Goal: Task Accomplishment & Management: Manage account settings

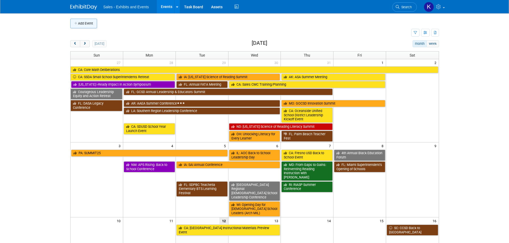
click at [82, 23] on button "Add Event" at bounding box center [83, 24] width 27 height 10
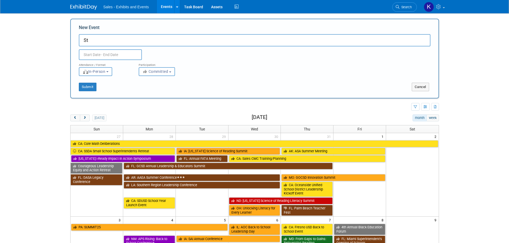
type input "S"
type input "NERA Annual Conference"
click at [123, 56] on input "text" at bounding box center [110, 54] width 63 height 11
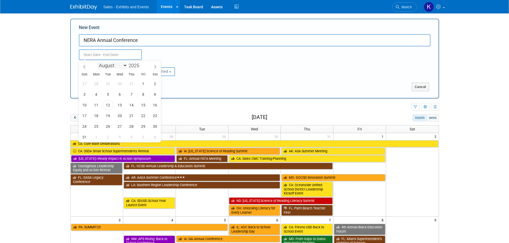
click at [124, 66] on select "January February March April May June July August September October November De…" at bounding box center [111, 65] width 31 height 7
select select "9"
click at [96, 62] on select "January February March April May June July August September October November De…" at bounding box center [111, 65] width 31 height 7
click at [121, 115] on span "22" at bounding box center [120, 116] width 10 height 10
click at [142, 116] on span "24" at bounding box center [143, 116] width 10 height 10
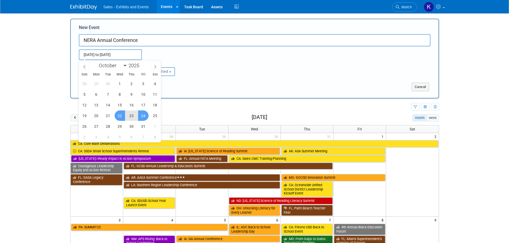
type input "[DATE] to [DATE]"
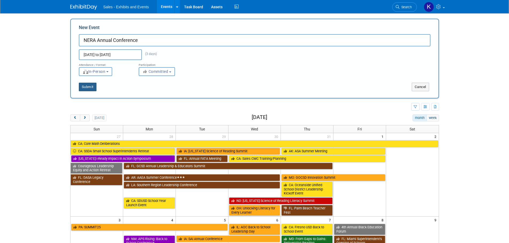
click at [85, 87] on button "Submit" at bounding box center [88, 87] width 18 height 9
type input "NERA Annual Conference"
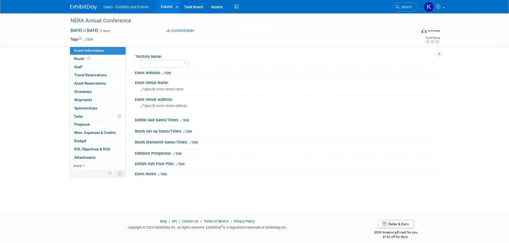
click at [92, 38] on link "Edit" at bounding box center [88, 40] width 9 height 4
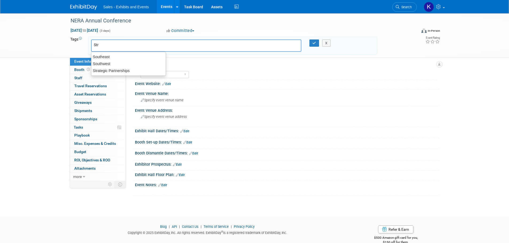
type input "Stra"
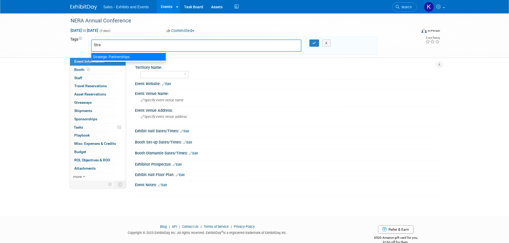
drag, startPoint x: 117, startPoint y: 57, endPoint x: 131, endPoint y: 58, distance: 13.4
click at [118, 58] on div "Strategic Partnerships" at bounding box center [128, 56] width 75 height 7
type input "Strategic Partnerships"
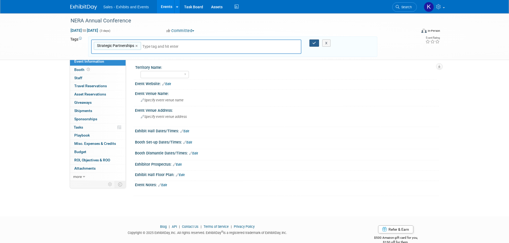
click at [311, 42] on button "button" at bounding box center [314, 43] width 10 height 7
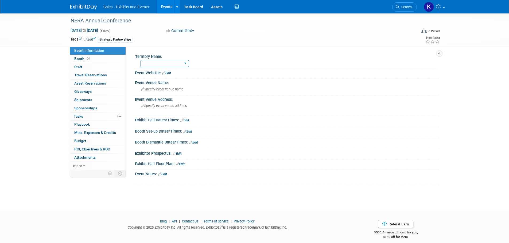
click at [186, 62] on select "Atlantic Southeast Central Southwest Pacific Mountain National Strategic Partne…" at bounding box center [164, 63] width 48 height 7
select select "Strategic Partnerships"
click at [140, 60] on select "Atlantic Southeast Central Southwest Pacific Mountain National Strategic Partne…" at bounding box center [164, 63] width 48 height 7
click at [168, 74] on link "Edit" at bounding box center [166, 73] width 9 height 4
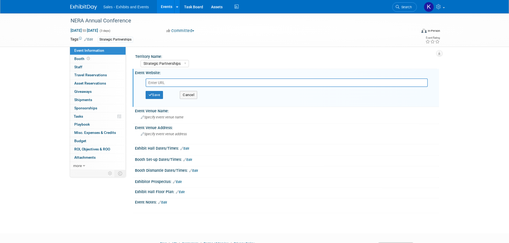
click at [178, 84] on input "text" at bounding box center [287, 83] width 282 height 9
paste input "https://www.nera-education.org/annual_conference.php"
type input "https://www.nera-education.org/annual_conference.php"
click at [155, 96] on button "Save" at bounding box center [155, 95] width 18 height 8
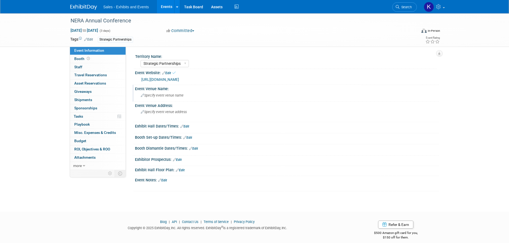
click at [185, 97] on div "Specify event venue name" at bounding box center [287, 95] width 296 height 8
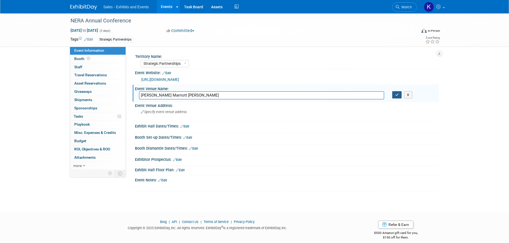
type input "Trumbull Marriott Shelton"
drag, startPoint x: 395, startPoint y: 96, endPoint x: 387, endPoint y: 101, distance: 9.4
click at [395, 97] on button "button" at bounding box center [397, 94] width 10 height 7
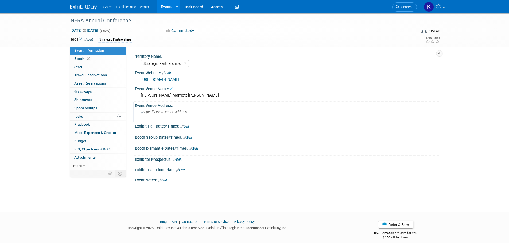
click at [164, 117] on div "Specify event venue address" at bounding box center [198, 114] width 119 height 12
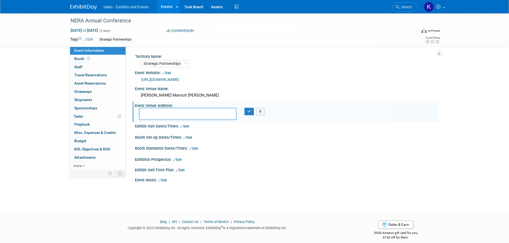
click at [176, 110] on textarea at bounding box center [187, 114] width 97 height 12
type textarea "180 Hawley Ln., Trumbull, CT 06611"
click at [252, 112] on button "button" at bounding box center [249, 111] width 10 height 7
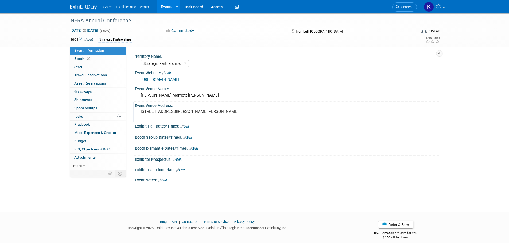
drag, startPoint x: 163, startPoint y: 180, endPoint x: 173, endPoint y: 182, distance: 9.7
click at [163, 180] on link "Edit" at bounding box center [162, 181] width 9 height 4
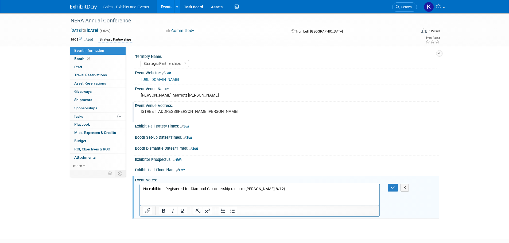
drag, startPoint x: 276, startPoint y: 189, endPoint x: 285, endPoint y: 193, distance: 9.8
click at [276, 189] on p "No exhibits. Registered for Diamond C partnership (sent to Lisa Keller 8/12)" at bounding box center [259, 188] width 233 height 5
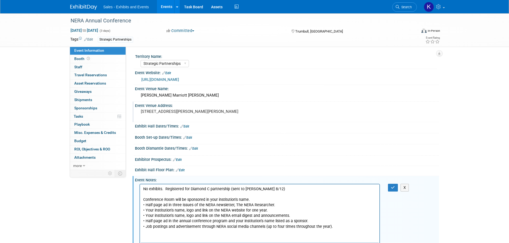
scroll to position [27, 0]
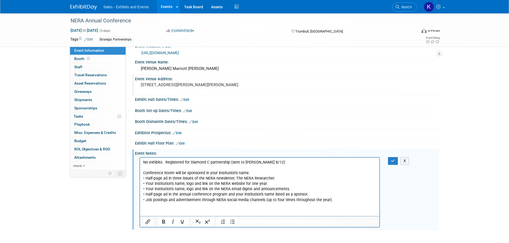
click at [334, 201] on p "• Job postings and advertisement through NERA social media channels (up to four…" at bounding box center [259, 199] width 233 height 5
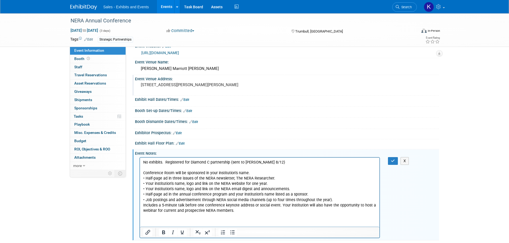
click at [143, 206] on p "Includes a 5-minute talk before one conference keynote address or social event.…" at bounding box center [259, 208] width 233 height 11
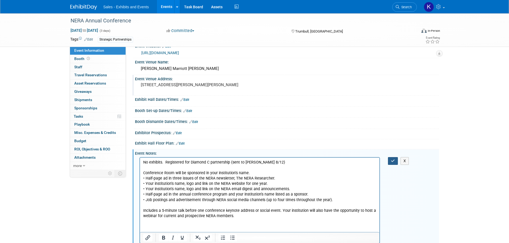
click at [396, 161] on button "button" at bounding box center [393, 161] width 10 height 8
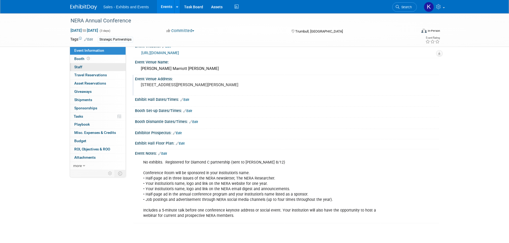
drag, startPoint x: 82, startPoint y: 59, endPoint x: 85, endPoint y: 63, distance: 5.7
click at [82, 59] on span "Booth" at bounding box center [82, 59] width 17 height 4
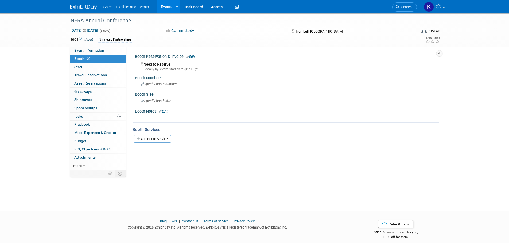
click at [88, 109] on span "Sponsorships 0" at bounding box center [85, 108] width 23 height 4
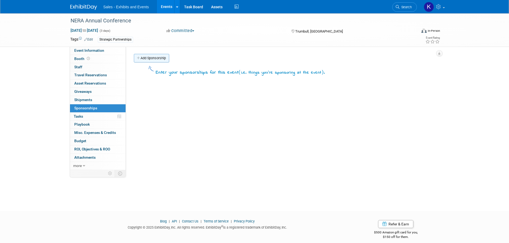
drag, startPoint x: 157, startPoint y: 61, endPoint x: 183, endPoint y: 79, distance: 31.0
click at [157, 61] on link "Add Sponsorship" at bounding box center [151, 58] width 35 height 9
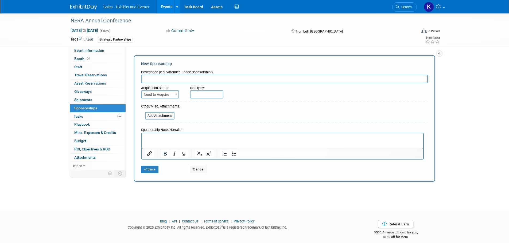
click at [181, 80] on input "text" at bounding box center [284, 79] width 287 height 9
type input "Diamond C"
click at [175, 95] on b at bounding box center [176, 94] width 2 height 1
select select "2"
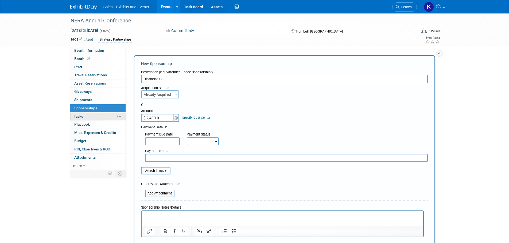
type input "$ 2,400.00"
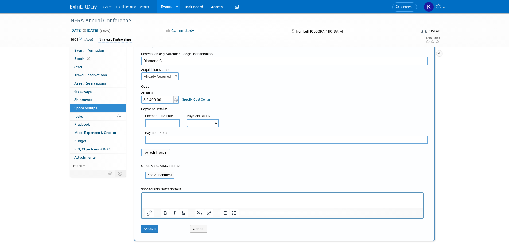
scroll to position [53, 0]
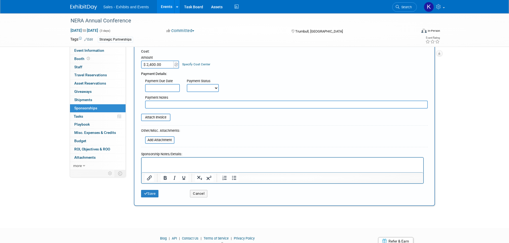
click at [160, 106] on input "text" at bounding box center [286, 105] width 282 height 8
type input "Need invoice."
click at [154, 195] on button "Save" at bounding box center [150, 193] width 18 height 7
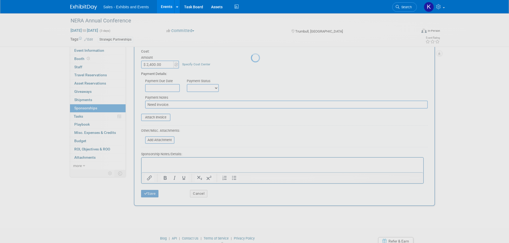
scroll to position [5, 0]
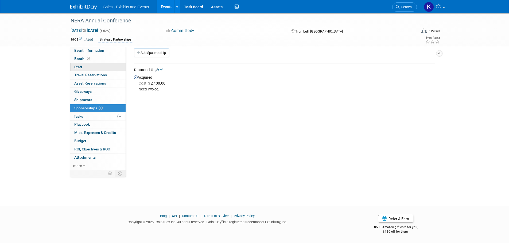
click at [80, 65] on span "Staff 0" at bounding box center [78, 67] width 8 height 4
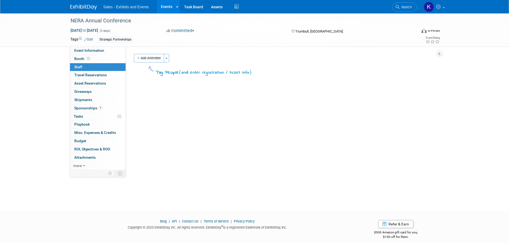
drag, startPoint x: 148, startPoint y: 59, endPoint x: 165, endPoint y: 69, distance: 19.6
click at [148, 59] on button "Add Attendee" at bounding box center [149, 58] width 30 height 9
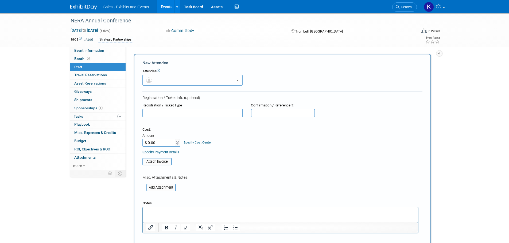
drag, startPoint x: 167, startPoint y: 78, endPoint x: 170, endPoint y: 80, distance: 3.6
click at [167, 79] on button "button" at bounding box center [192, 80] width 100 height 11
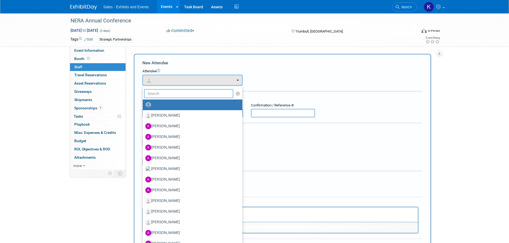
click at [168, 92] on input "text" at bounding box center [188, 93] width 89 height 9
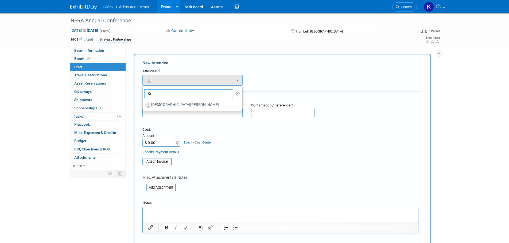
type input "K"
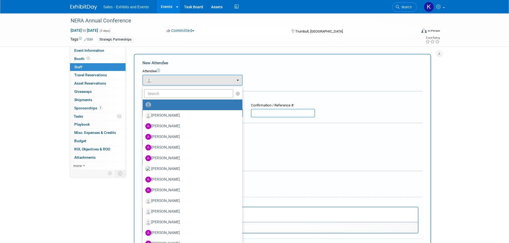
click at [298, 69] on div "Attendee" at bounding box center [282, 71] width 280 height 5
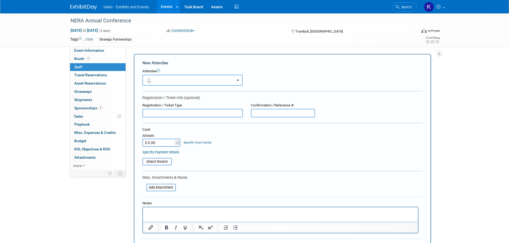
drag, startPoint x: 316, startPoint y: 70, endPoint x: 320, endPoint y: 71, distance: 4.9
click at [317, 71] on div "Attendee" at bounding box center [282, 71] width 280 height 5
click at [443, 7] on link at bounding box center [434, 6] width 26 height 13
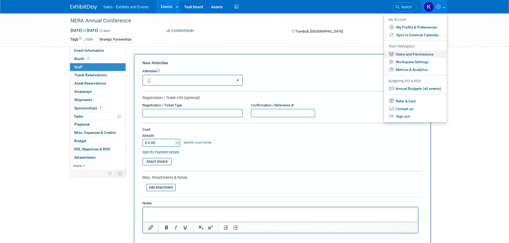
click at [428, 52] on link "Users and Permissions" at bounding box center [415, 54] width 63 height 8
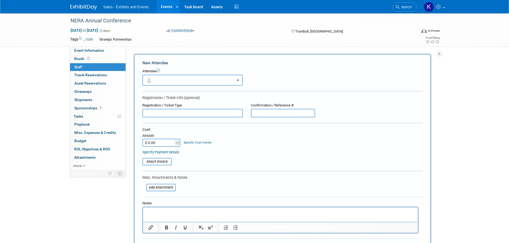
click at [191, 82] on button "button" at bounding box center [192, 80] width 100 height 11
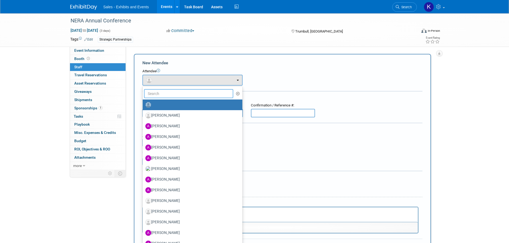
click at [182, 94] on input "text" at bounding box center [188, 93] width 89 height 9
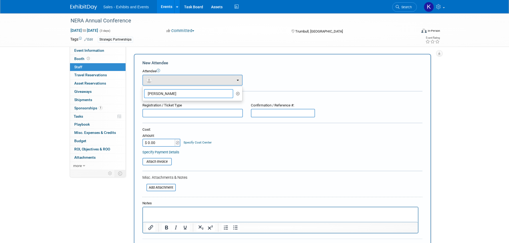
click at [214, 98] on input "Kristen Huff" at bounding box center [188, 93] width 89 height 9
type input "Kristen Huff"
click at [237, 93] on icon "button" at bounding box center [238, 94] width 4 height 4
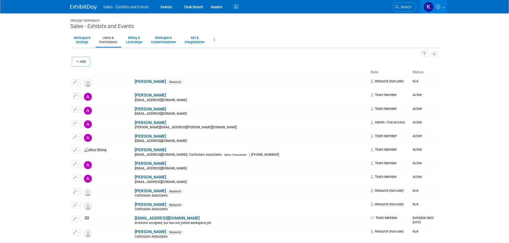
click at [80, 59] on button "Add" at bounding box center [81, 62] width 18 height 10
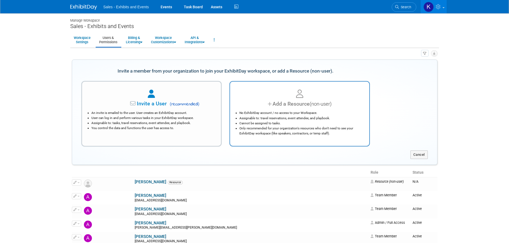
click at [276, 98] on div at bounding box center [300, 94] width 126 height 12
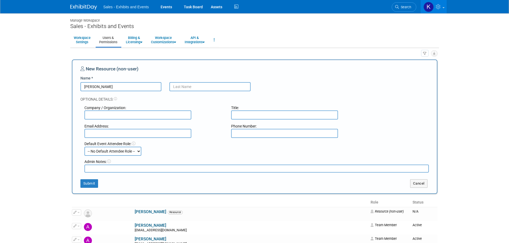
type input "[PERSON_NAME]"
drag, startPoint x: 176, startPoint y: 91, endPoint x: 181, endPoint y: 93, distance: 5.5
click at [176, 91] on input "text" at bounding box center [209, 86] width 81 height 9
type input "Huff"
click at [90, 184] on button "Submit" at bounding box center [89, 183] width 18 height 9
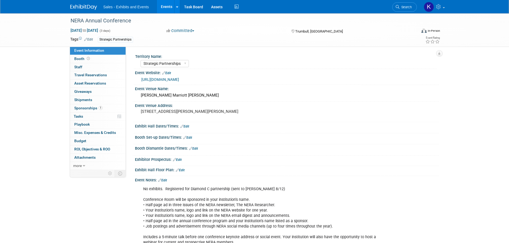
select select "Strategic Partnerships"
drag, startPoint x: 82, startPoint y: 67, endPoint x: 92, endPoint y: 70, distance: 10.9
click at [82, 67] on span "Staff 0" at bounding box center [78, 67] width 8 height 4
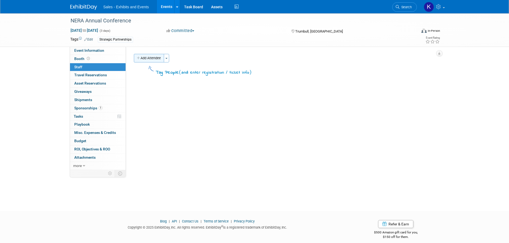
drag, startPoint x: 155, startPoint y: 56, endPoint x: 164, endPoint y: 62, distance: 11.7
click at [155, 56] on button "Add Attendee" at bounding box center [149, 58] width 30 height 9
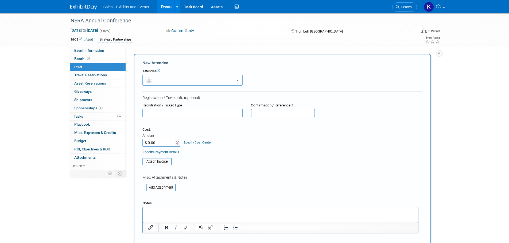
click at [167, 78] on button "button" at bounding box center [192, 80] width 100 height 11
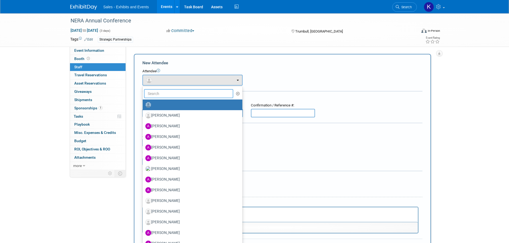
click at [170, 93] on input "text" at bounding box center [188, 93] width 89 height 9
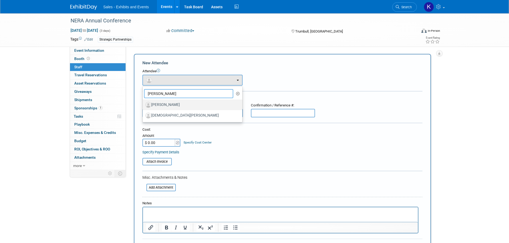
type input "Kristen"
drag, startPoint x: 171, startPoint y: 104, endPoint x: 175, endPoint y: 105, distance: 3.6
click at [171, 104] on label "Kristen Huff" at bounding box center [191, 105] width 92 height 9
click at [143, 104] on input "Kristen Huff" at bounding box center [141, 104] width 3 height 3
select select "b460e40d-a3a9-472f-8058-6e36e6fc371c"
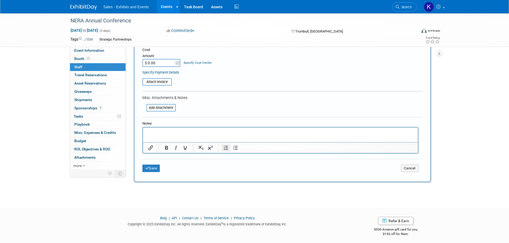
scroll to position [100, 0]
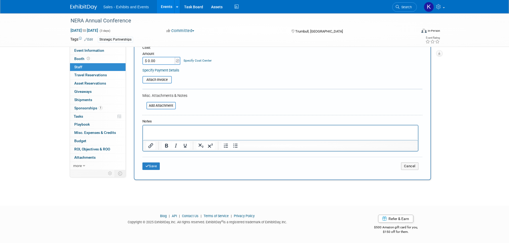
drag, startPoint x: 166, startPoint y: 129, endPoint x: 172, endPoint y: 130, distance: 5.7
click at [166, 130] on p "Rich Text Area. Press ALT-0 for help." at bounding box center [280, 130] width 269 height 5
click at [148, 163] on button "Save" at bounding box center [151, 166] width 18 height 7
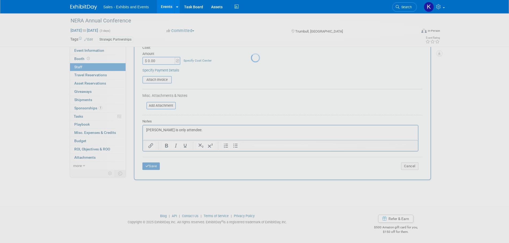
scroll to position [5, 0]
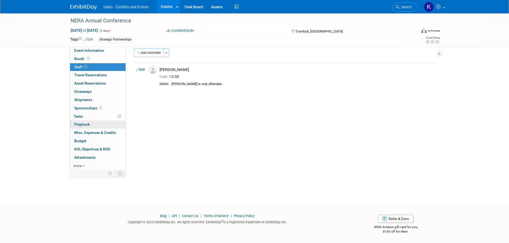
drag, startPoint x: 76, startPoint y: 118, endPoint x: 77, endPoint y: 121, distance: 2.7
click at [76, 118] on span "Tasks 0%" at bounding box center [78, 116] width 9 height 4
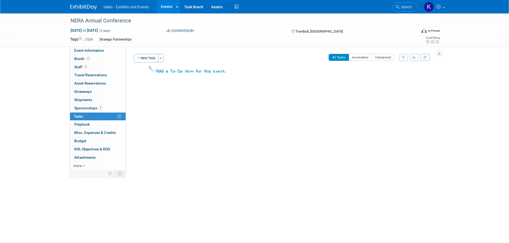
click at [150, 58] on button "New Task" at bounding box center [146, 58] width 25 height 9
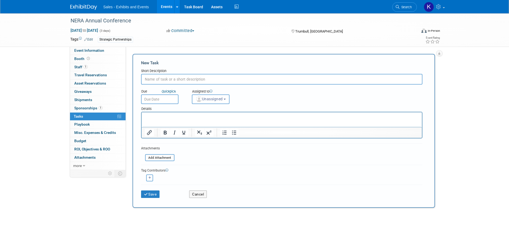
drag, startPoint x: 163, startPoint y: 80, endPoint x: 166, endPoint y: 81, distance: 2.9
click at [163, 80] on input "text" at bounding box center [281, 79] width 281 height 11
type input "Half-page ad (need specs & due date)"
drag, startPoint x: 151, startPoint y: 193, endPoint x: 155, endPoint y: 185, distance: 9.7
click at [151, 194] on button "Save" at bounding box center [150, 194] width 19 height 7
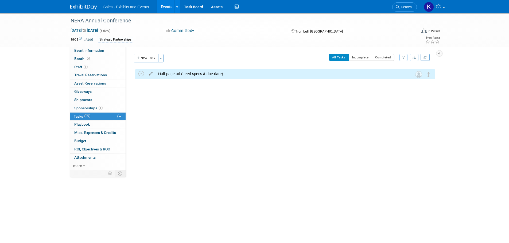
click at [145, 57] on button "New Task" at bounding box center [146, 58] width 25 height 9
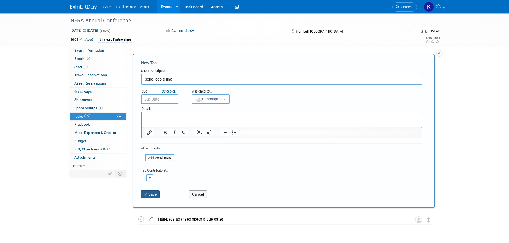
type input "Send logo & link"
click at [152, 195] on button "Save" at bounding box center [150, 194] width 19 height 7
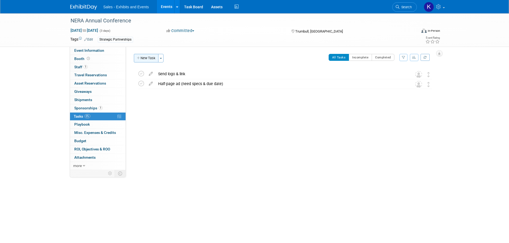
click at [145, 58] on button "New Task" at bounding box center [146, 58] width 25 height 9
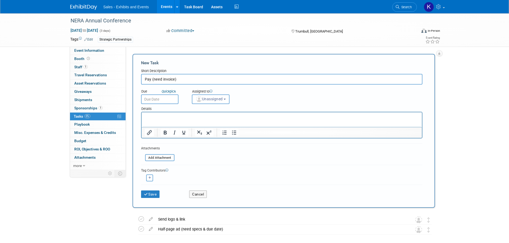
type input "Pay (need invoice)"
click at [152, 196] on button "Save" at bounding box center [150, 194] width 19 height 7
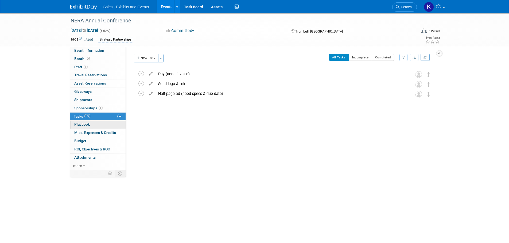
click at [83, 125] on span "Playbook 0" at bounding box center [81, 124] width 15 height 4
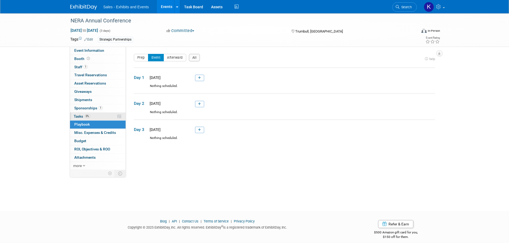
click at [78, 115] on span "Tasks 0%" at bounding box center [82, 116] width 17 height 4
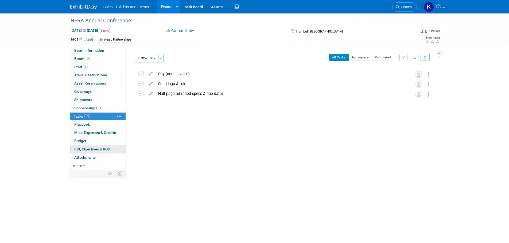
click at [95, 147] on span "ROI, Objectives & ROO 0" at bounding box center [92, 149] width 36 height 4
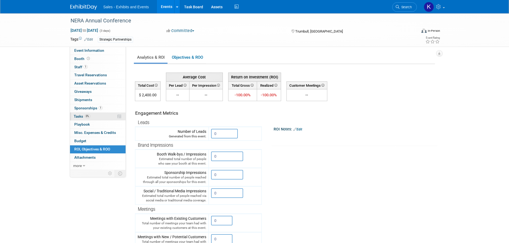
click at [76, 115] on span "Tasks 0%" at bounding box center [82, 116] width 17 height 4
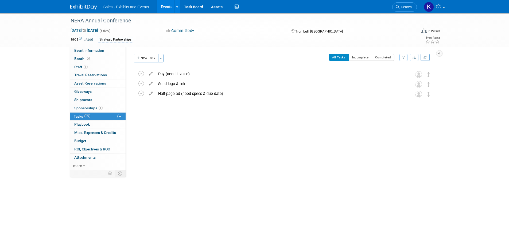
click at [92, 47] on div "NERA Annual Conference Oct 22, 2025 to Oct 24, 2025 (3 days) Oct 22, 2025 to Oc…" at bounding box center [254, 29] width 376 height 33
click at [97, 52] on span "Event Information" at bounding box center [89, 50] width 30 height 4
select select "Strategic Partnerships"
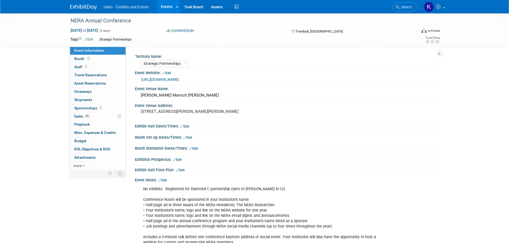
click at [84, 6] on img at bounding box center [83, 7] width 27 height 5
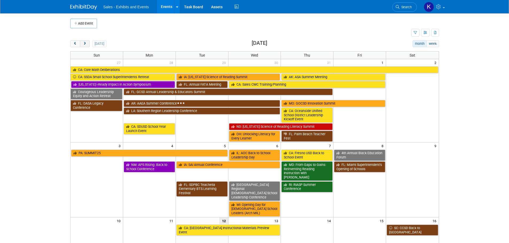
click at [86, 43] on span "next" at bounding box center [85, 43] width 4 height 3
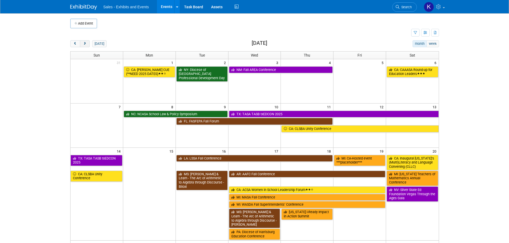
click at [86, 44] on span "next" at bounding box center [85, 43] width 4 height 3
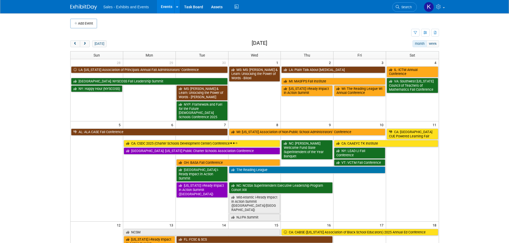
click at [75, 7] on img at bounding box center [83, 7] width 27 height 5
click at [85, 45] on span "next" at bounding box center [85, 43] width 4 height 3
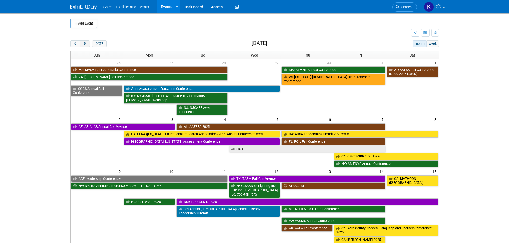
click at [85, 45] on span "next" at bounding box center [85, 43] width 4 height 3
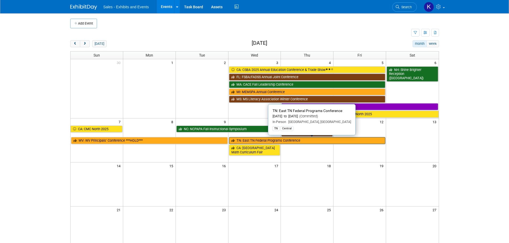
click at [255, 139] on link "TN: East TN Federal Programs Conference" at bounding box center [307, 140] width 156 height 7
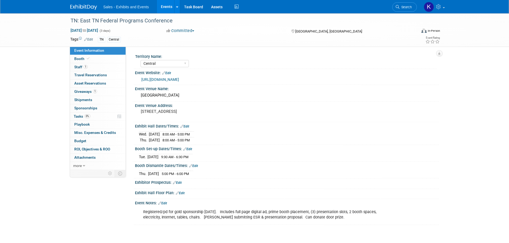
select select "Central"
click at [79, 115] on span "Tasks 0%" at bounding box center [82, 116] width 17 height 4
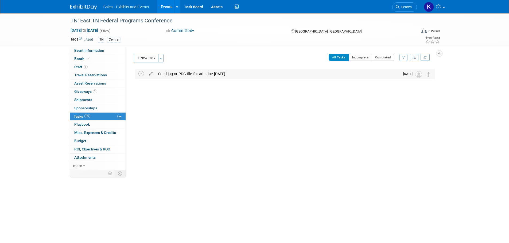
click at [195, 76] on div "Send jpg or PDG file for ad - due Oct. 24." at bounding box center [277, 73] width 244 height 9
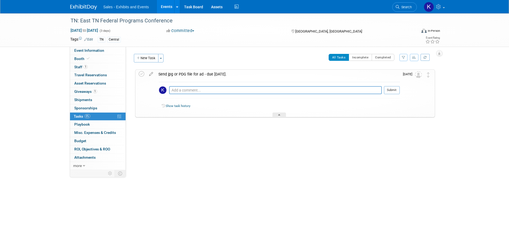
click at [205, 74] on div "Send jpg or PDG file for ad - due Oct. 24." at bounding box center [278, 74] width 244 height 9
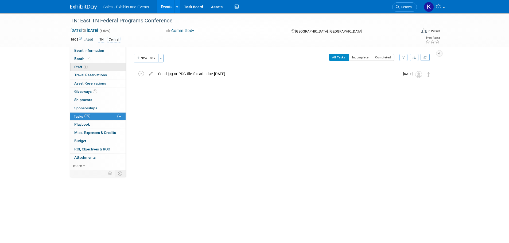
click at [80, 67] on span "Staff 1" at bounding box center [80, 67] width 13 height 4
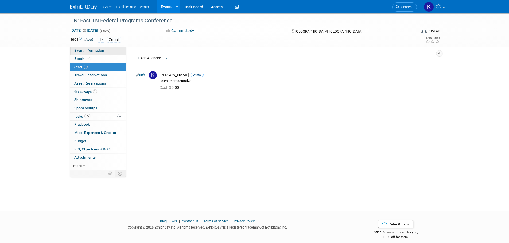
click at [83, 50] on span "Event Information" at bounding box center [89, 50] width 30 height 4
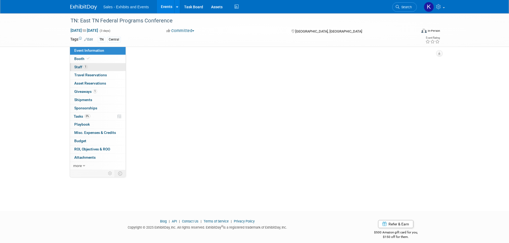
select select "Central"
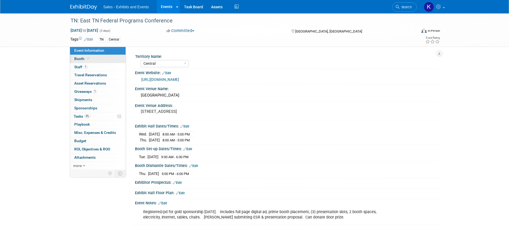
click at [79, 59] on span "Booth" at bounding box center [82, 59] width 16 height 4
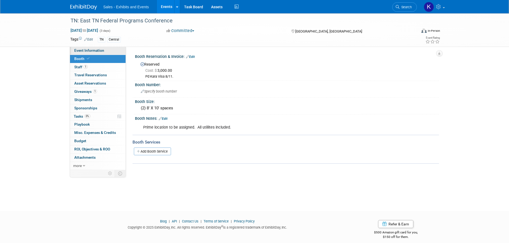
click at [80, 50] on span "Event Information" at bounding box center [89, 50] width 30 height 4
select select "Central"
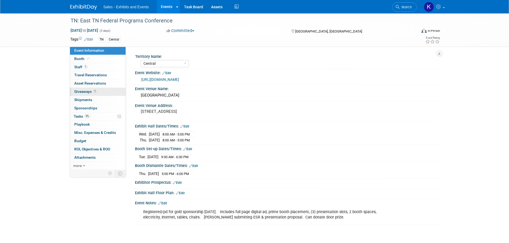
click at [81, 93] on span "Giveaways 1" at bounding box center [85, 91] width 23 height 4
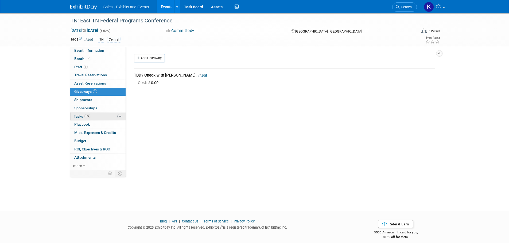
click at [79, 116] on span "Tasks 0%" at bounding box center [82, 116] width 17 height 4
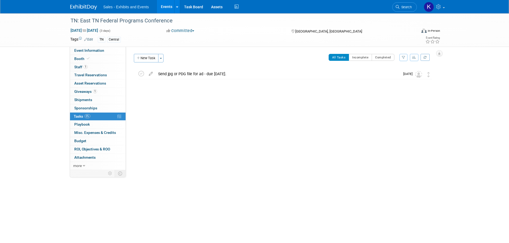
click at [79, 6] on img at bounding box center [83, 7] width 27 height 5
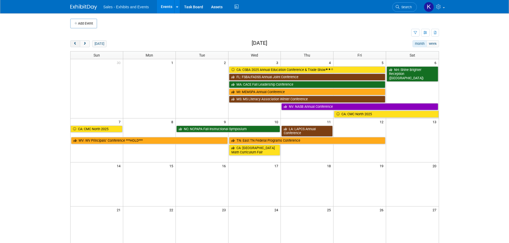
click at [79, 40] on button "prev" at bounding box center [75, 43] width 10 height 7
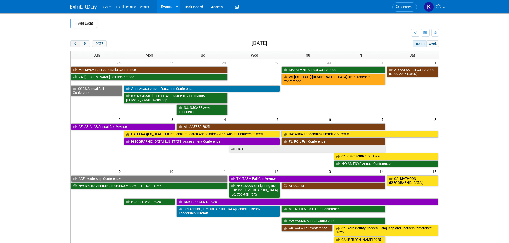
click at [79, 44] on button "prev" at bounding box center [75, 43] width 10 height 7
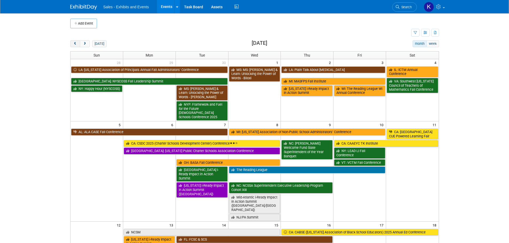
click at [78, 44] on button "prev" at bounding box center [75, 43] width 10 height 7
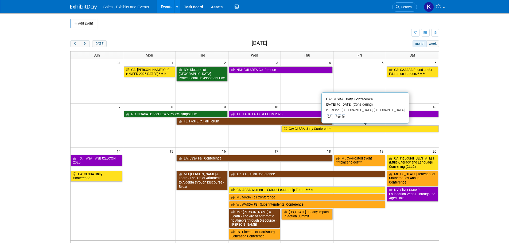
scroll to position [107, 0]
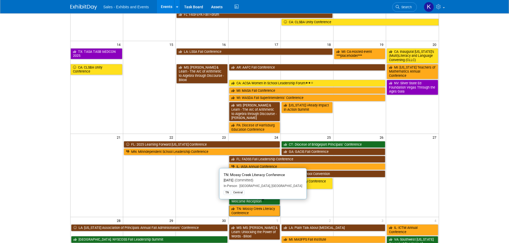
click at [261, 207] on link "TN: Mossy Creek Literacy Conference" at bounding box center [254, 211] width 51 height 11
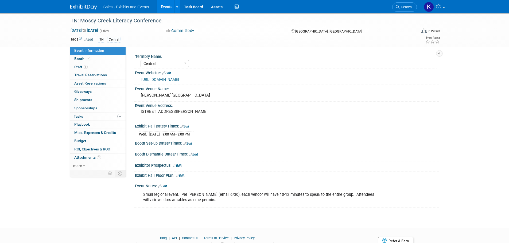
select select "Central"
click at [81, 60] on span "Booth" at bounding box center [82, 59] width 16 height 4
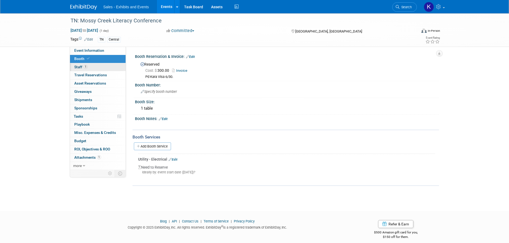
click at [79, 70] on link "1 Staff 1" at bounding box center [98, 67] width 56 height 8
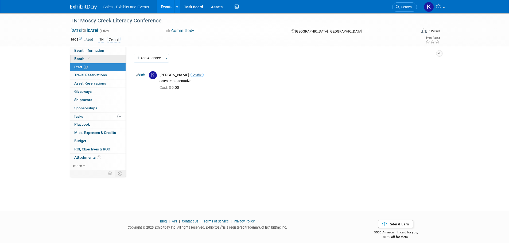
click at [80, 57] on span "Booth" at bounding box center [82, 59] width 16 height 4
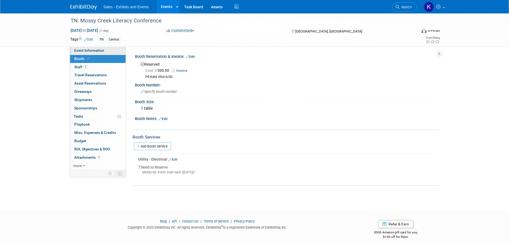
click at [80, 52] on span "Event Information" at bounding box center [89, 50] width 30 height 4
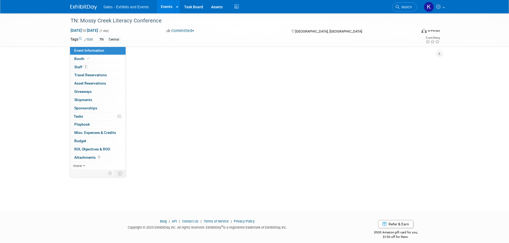
select select "Central"
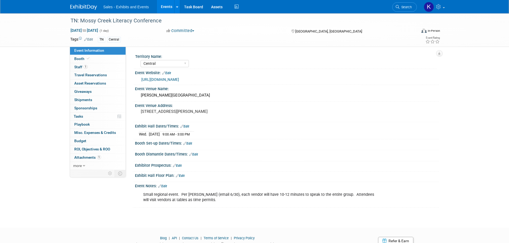
click at [83, 7] on img at bounding box center [83, 7] width 27 height 5
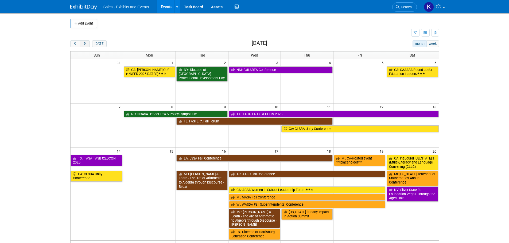
click at [84, 43] on span "next" at bounding box center [85, 43] width 4 height 3
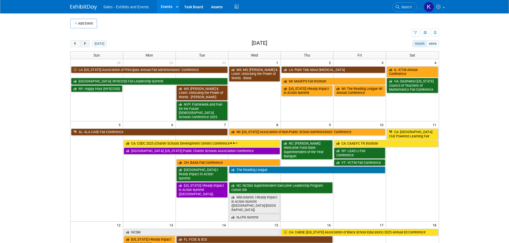
click at [85, 43] on span "next" at bounding box center [85, 43] width 4 height 3
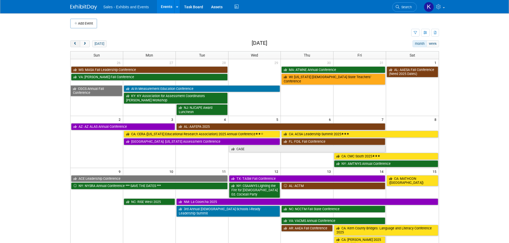
click at [76, 42] on span "prev" at bounding box center [75, 43] width 4 height 3
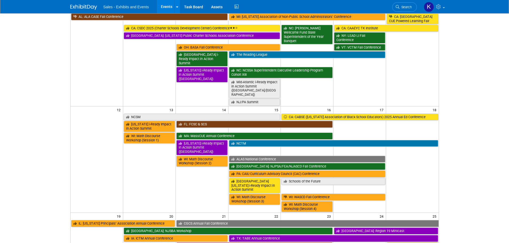
scroll to position [5, 0]
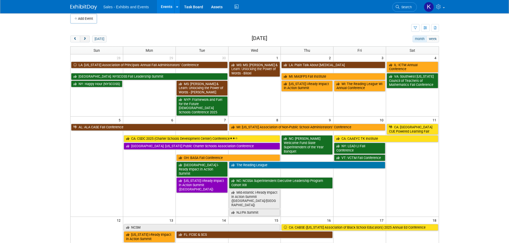
click at [87, 36] on button "next" at bounding box center [85, 39] width 10 height 7
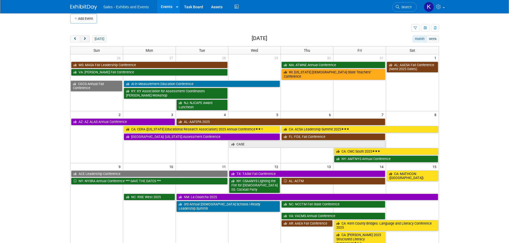
click at [86, 38] on span "next" at bounding box center [85, 38] width 4 height 3
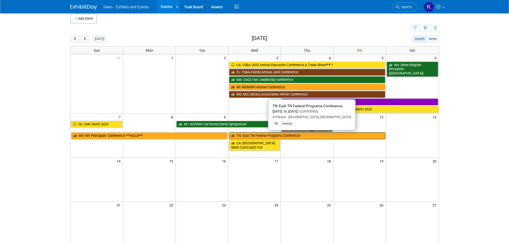
click at [286, 134] on link "TN: East TN Federal Programs Conference" at bounding box center [307, 135] width 156 height 7
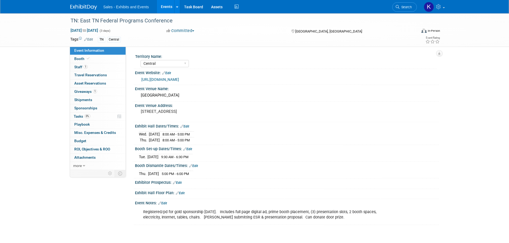
select select "Central"
click at [76, 115] on span "Tasks 0%" at bounding box center [82, 116] width 17 height 4
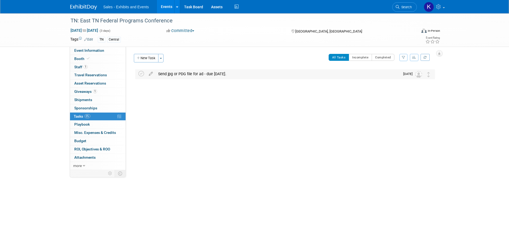
click at [192, 75] on div "Send jpg or PDG file for ad - due Oct. 24." at bounding box center [277, 73] width 244 height 9
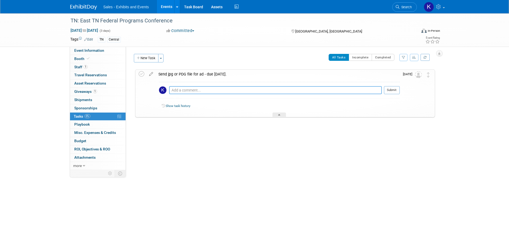
click at [173, 91] on textarea at bounding box center [275, 90] width 213 height 8
type textarea "Put ad request into Workday 8/12 with Oct. 10 due date"
click at [391, 89] on button "Submit" at bounding box center [392, 90] width 16 height 8
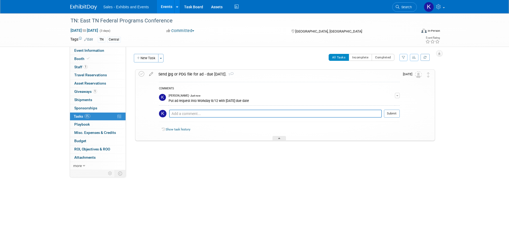
click at [309, 77] on div "Send jpg or PDG file for ad - due Oct. 24. 1" at bounding box center [278, 74] width 244 height 9
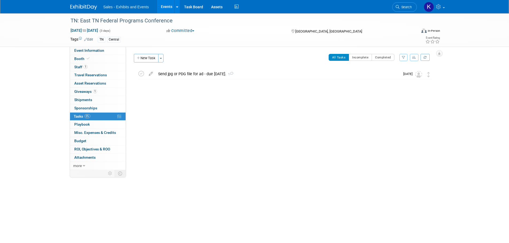
click at [83, 8] on img at bounding box center [83, 7] width 27 height 5
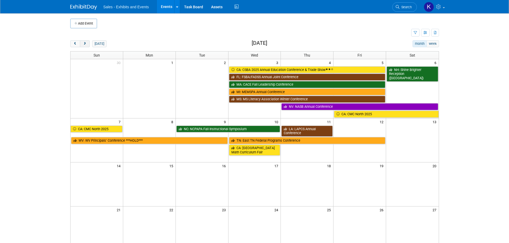
drag, startPoint x: 75, startPoint y: 43, endPoint x: 81, endPoint y: 46, distance: 6.7
click at [75, 43] on span "prev" at bounding box center [75, 43] width 4 height 3
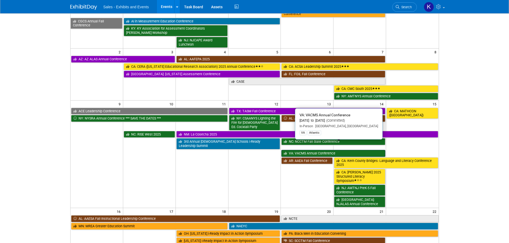
scroll to position [160, 0]
